Goal: Transaction & Acquisition: Book appointment/travel/reservation

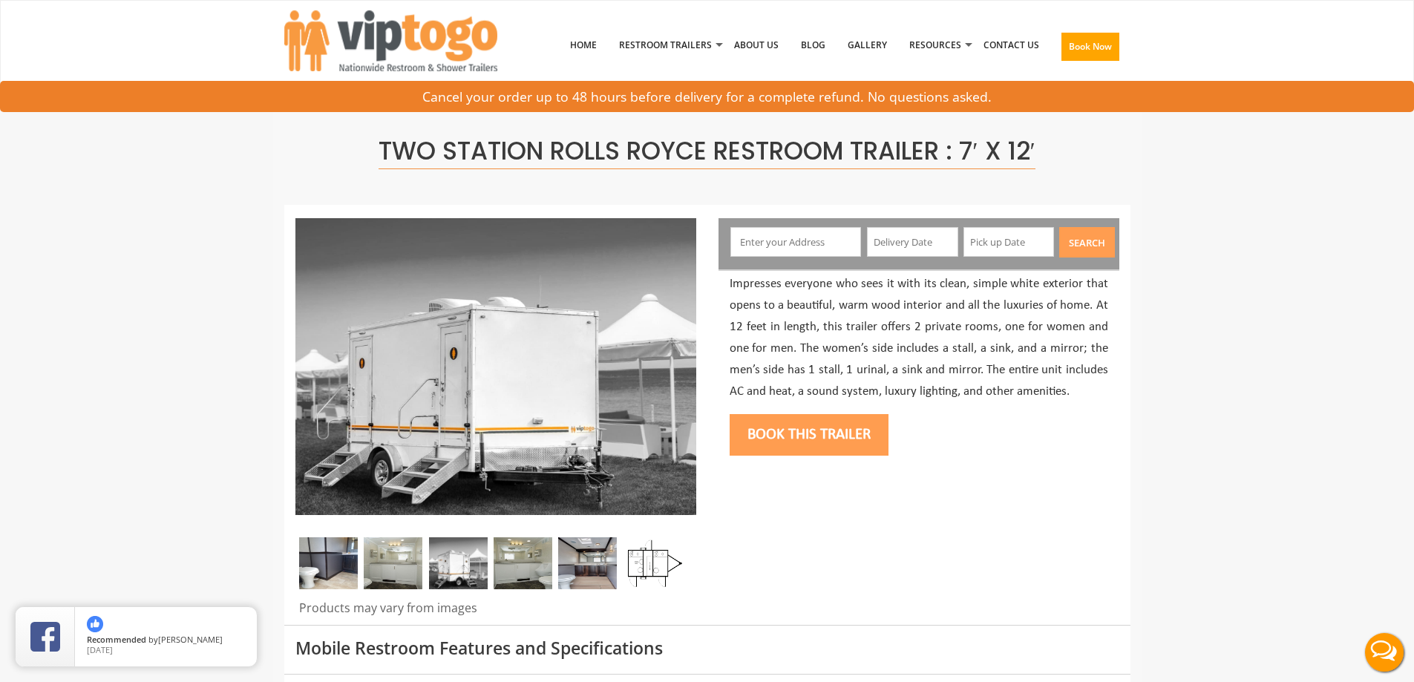
click at [822, 439] on button "Book this trailer" at bounding box center [808, 435] width 159 height 42
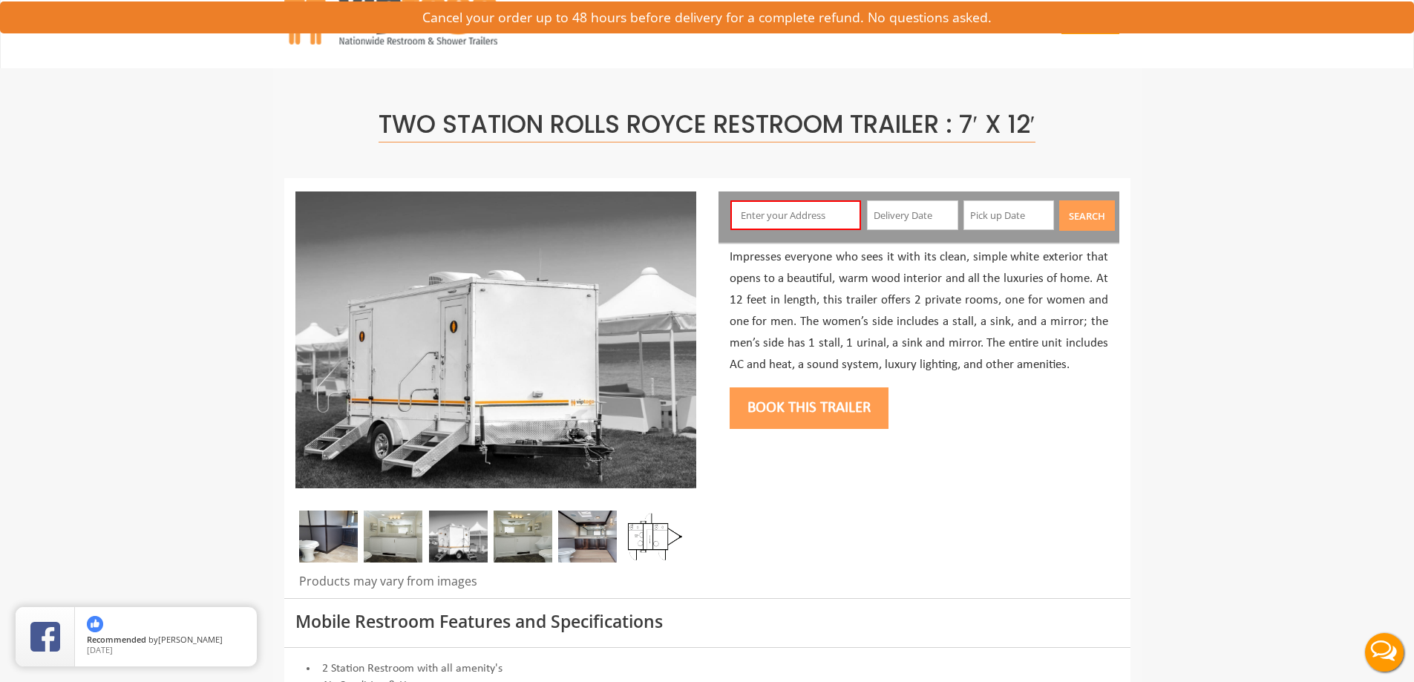
scroll to position [79, 0]
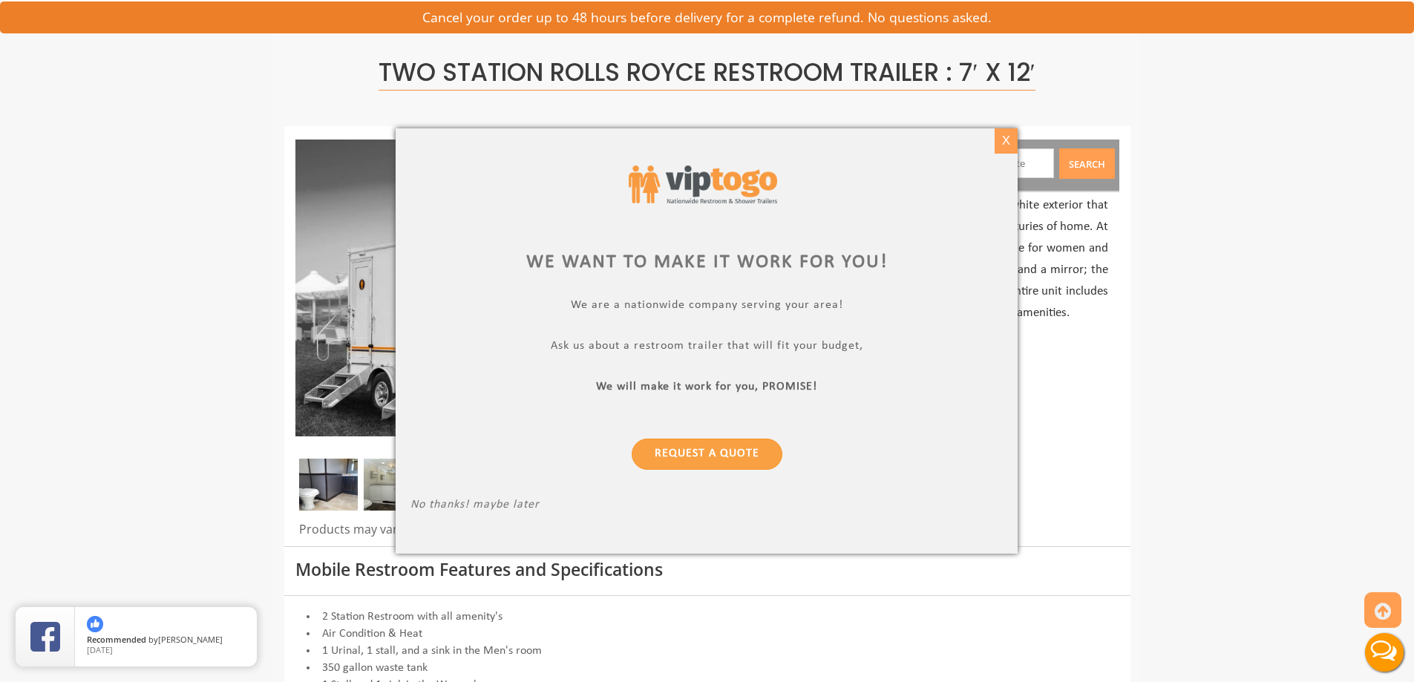
click at [1005, 142] on div "X" at bounding box center [1005, 140] width 23 height 25
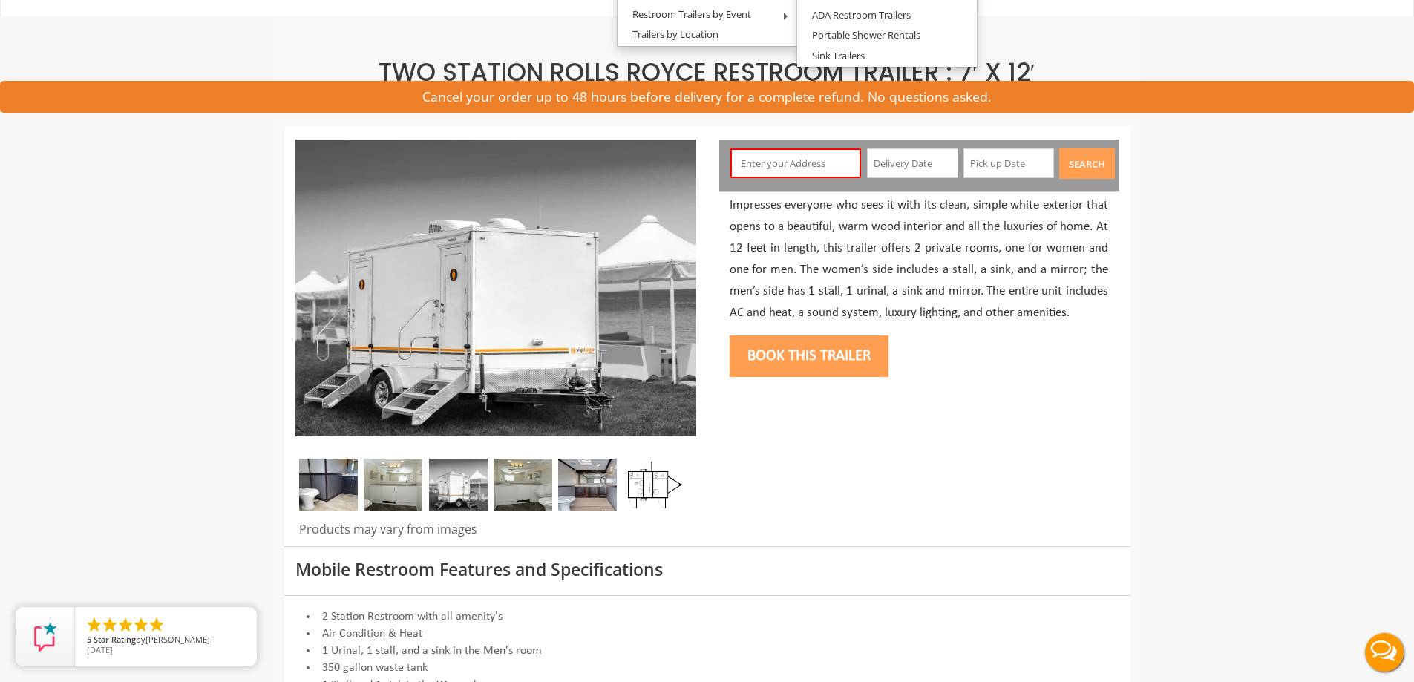
scroll to position [0, 0]
